Goal: Task Accomplishment & Management: Use online tool/utility

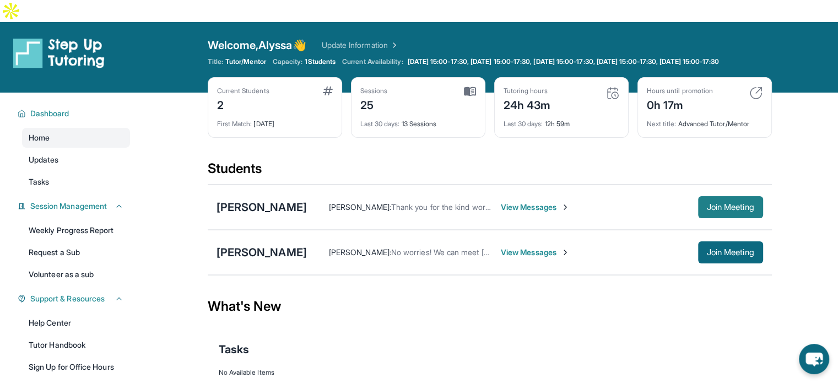
click at [702, 198] on button "Join Meeting" at bounding box center [730, 207] width 65 height 22
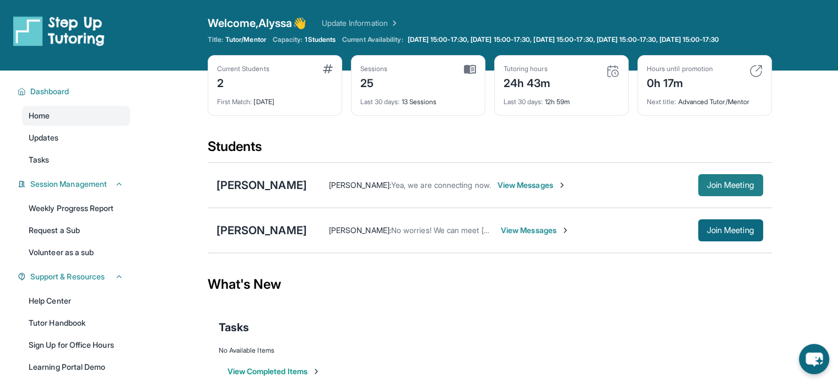
click at [714, 189] on span "Join Meeting" at bounding box center [730, 185] width 47 height 7
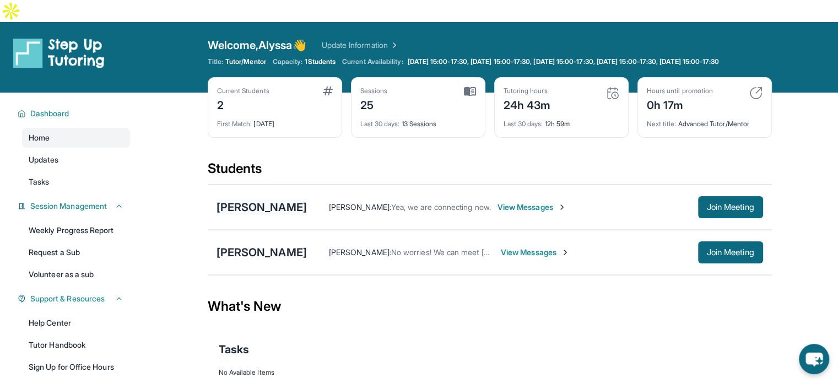
click at [263, 200] on div "[PERSON_NAME]" at bounding box center [262, 207] width 90 height 15
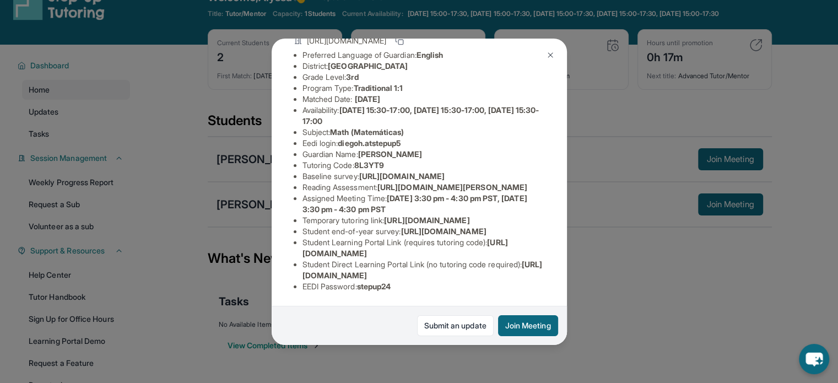
scroll to position [55, 0]
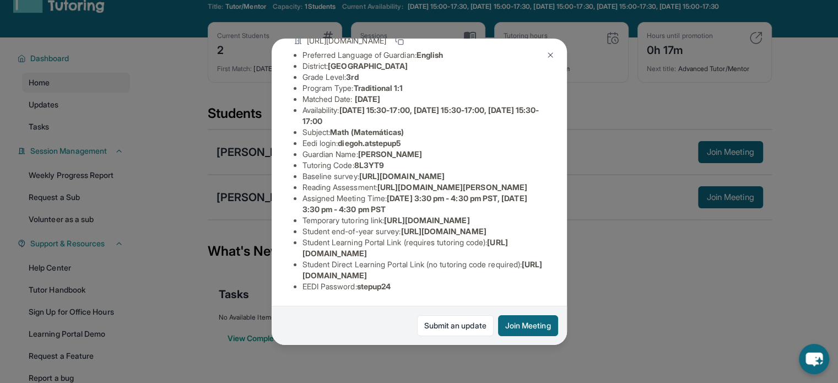
drag, startPoint x: 300, startPoint y: 247, endPoint x: 503, endPoint y: 240, distance: 203.0
click at [503, 240] on ul "Preferred Language of Guardian: English District: Glendale Unified School Distr…" at bounding box center [419, 171] width 251 height 243
drag, startPoint x: 529, startPoint y: 264, endPoint x: 290, endPoint y: 268, distance: 238.7
click at [290, 268] on div "[PERSON_NAME] Guardian: [PERSON_NAME] Student Information [URL][DOMAIN_NAME] Pr…" at bounding box center [419, 192] width 295 height 306
copy span "[URL][DOMAIN_NAME]"
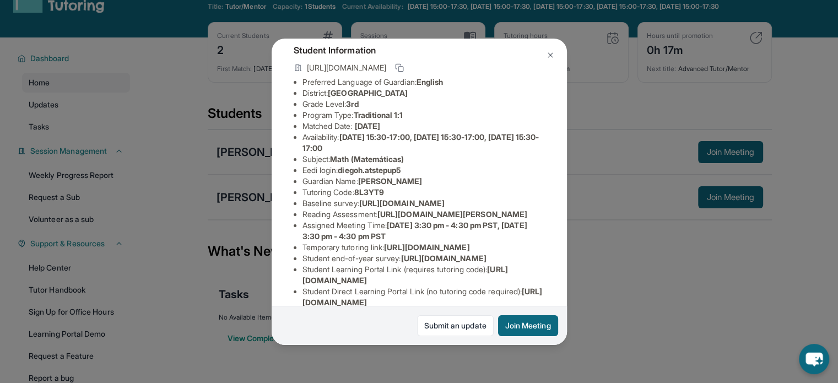
scroll to position [9, 0]
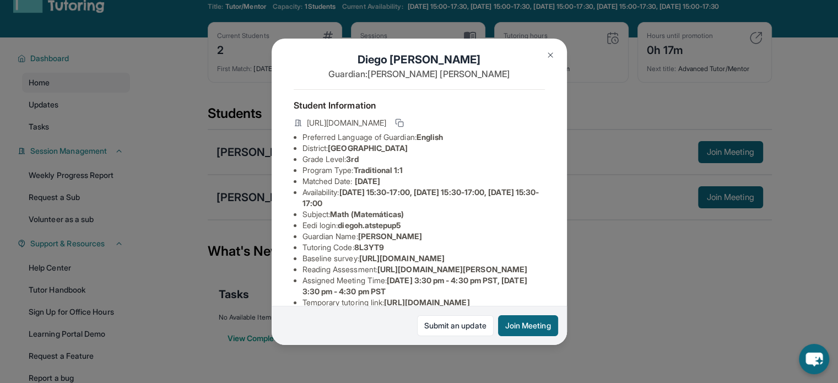
click at [551, 55] on img at bounding box center [550, 55] width 9 height 9
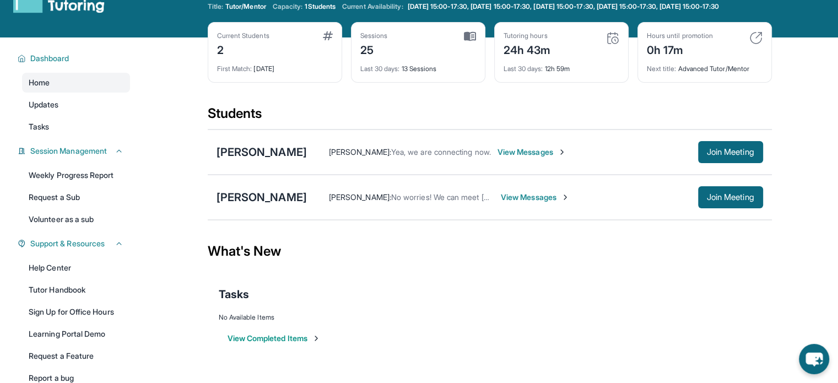
click at [519, 147] on span "View Messages" at bounding box center [532, 152] width 69 height 11
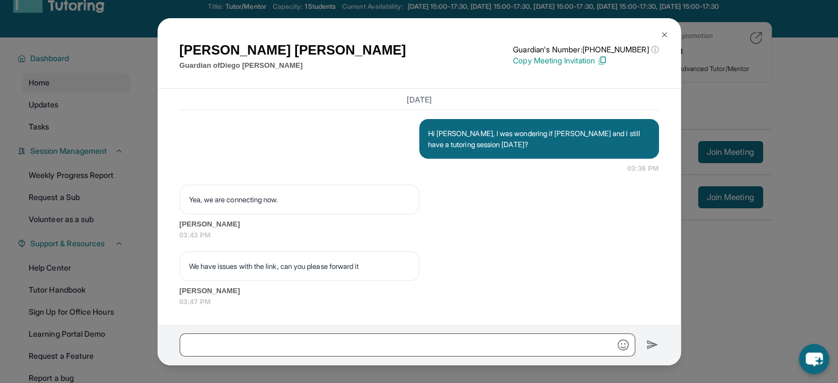
scroll to position [5457, 0]
click at [409, 346] on input "text" at bounding box center [408, 344] width 456 height 23
paste input "**********"
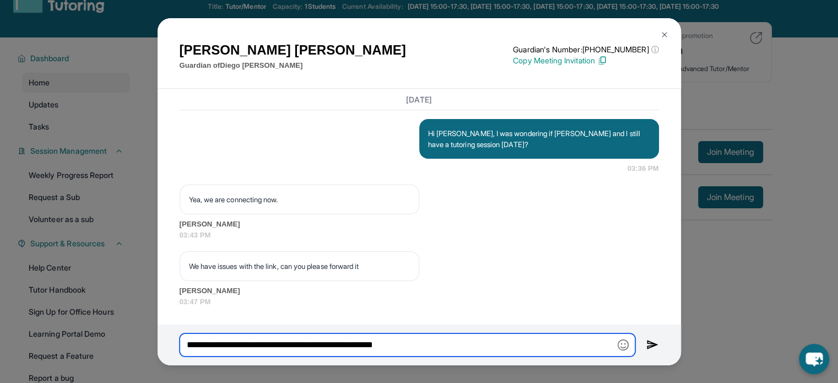
type input "**********"
click at [654, 343] on img at bounding box center [653, 344] width 13 height 13
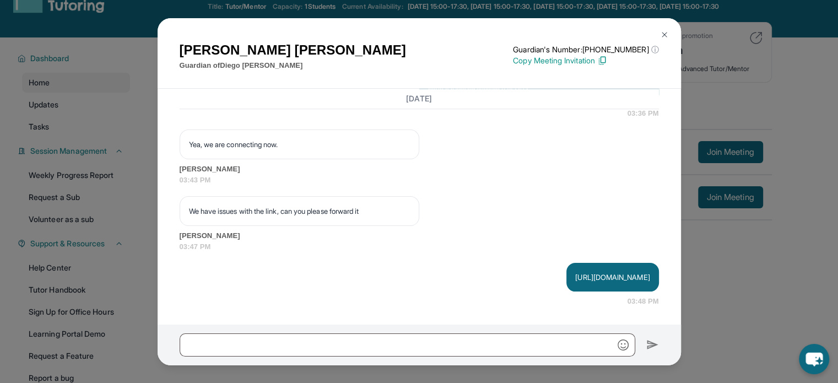
scroll to position [5512, 0]
click at [663, 34] on img at bounding box center [664, 34] width 9 height 9
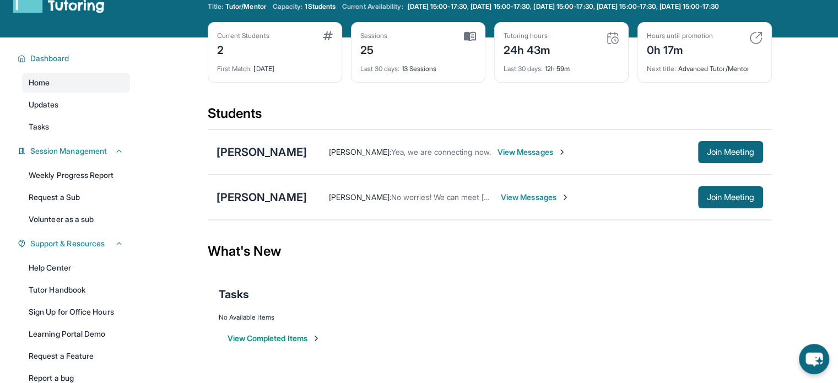
click at [261, 144] on div "[PERSON_NAME]" at bounding box center [262, 151] width 90 height 15
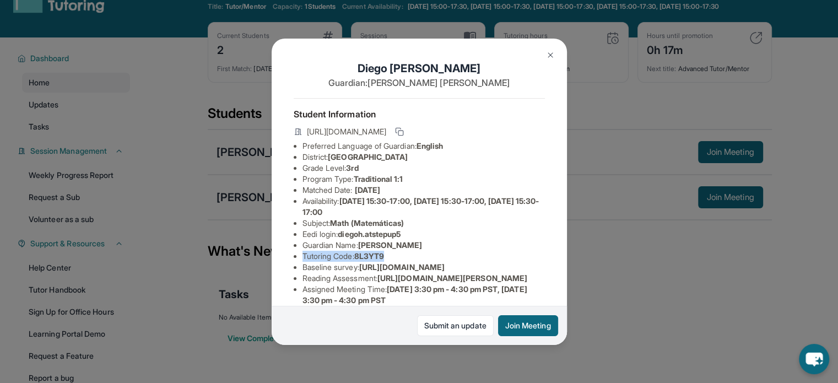
drag, startPoint x: 400, startPoint y: 267, endPoint x: 299, endPoint y: 262, distance: 101.0
click at [299, 263] on ul "Preferred Language of Guardian: English District: Glendale Unified School Distr…" at bounding box center [419, 262] width 251 height 243
copy li "Tutoring Code : 8L3YT9"
click at [596, 267] on div "[PERSON_NAME] Guardian: [PERSON_NAME] Student Information [URL][DOMAIN_NAME] Pr…" at bounding box center [419, 191] width 838 height 383
